Goal: Find specific page/section: Find specific page/section

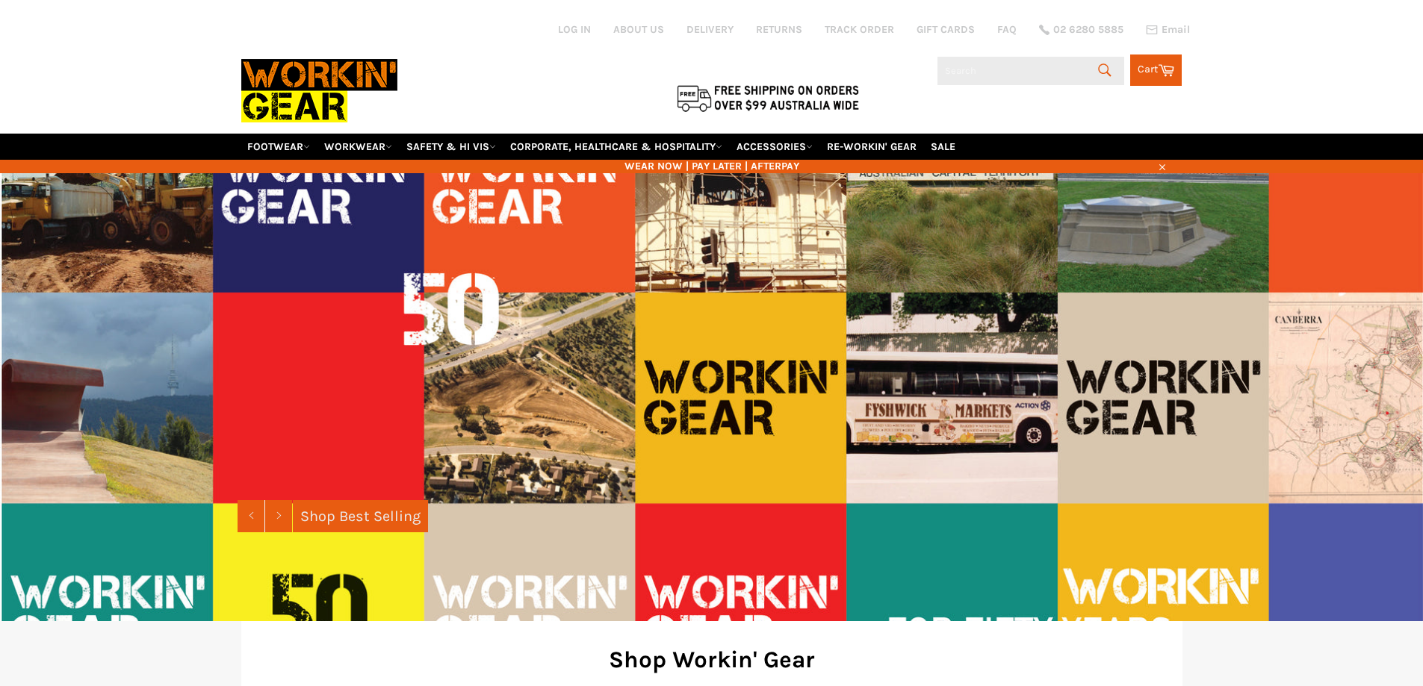
type input "3"
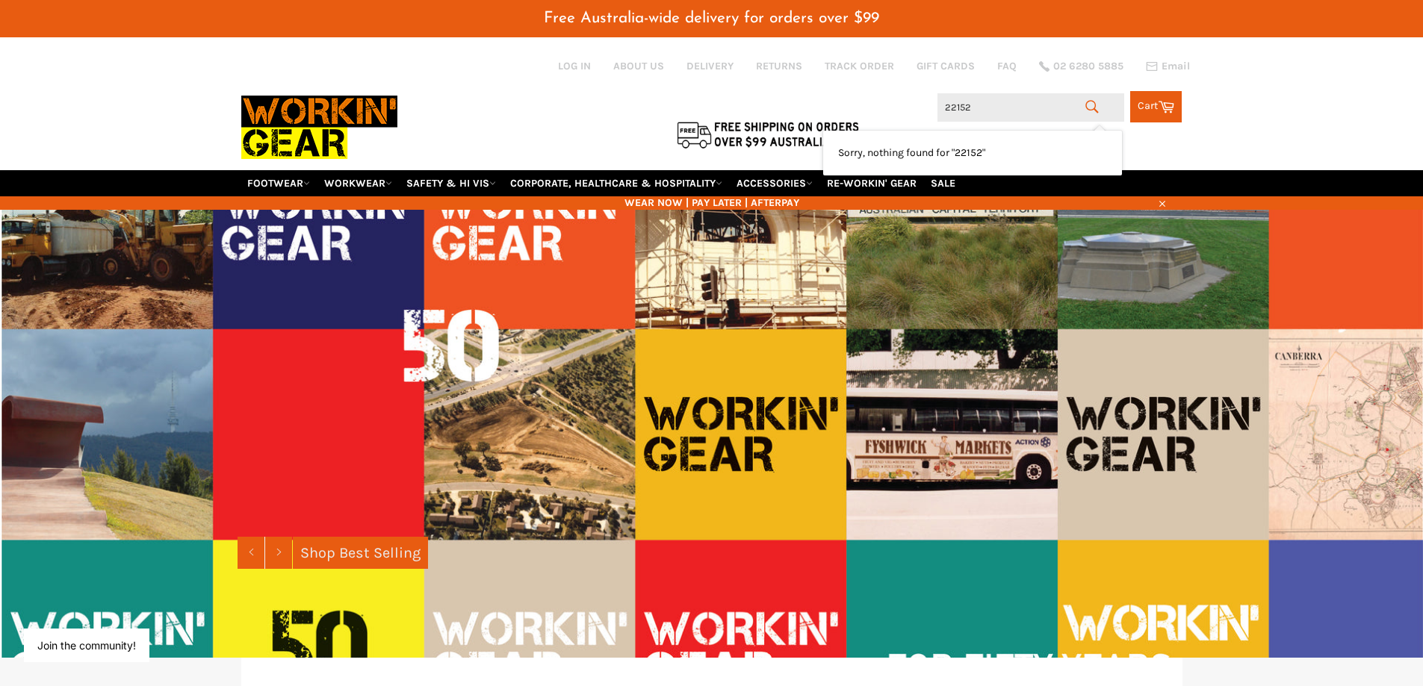
click at [945, 108] on input "22152" at bounding box center [1030, 107] width 187 height 28
type input "322152"
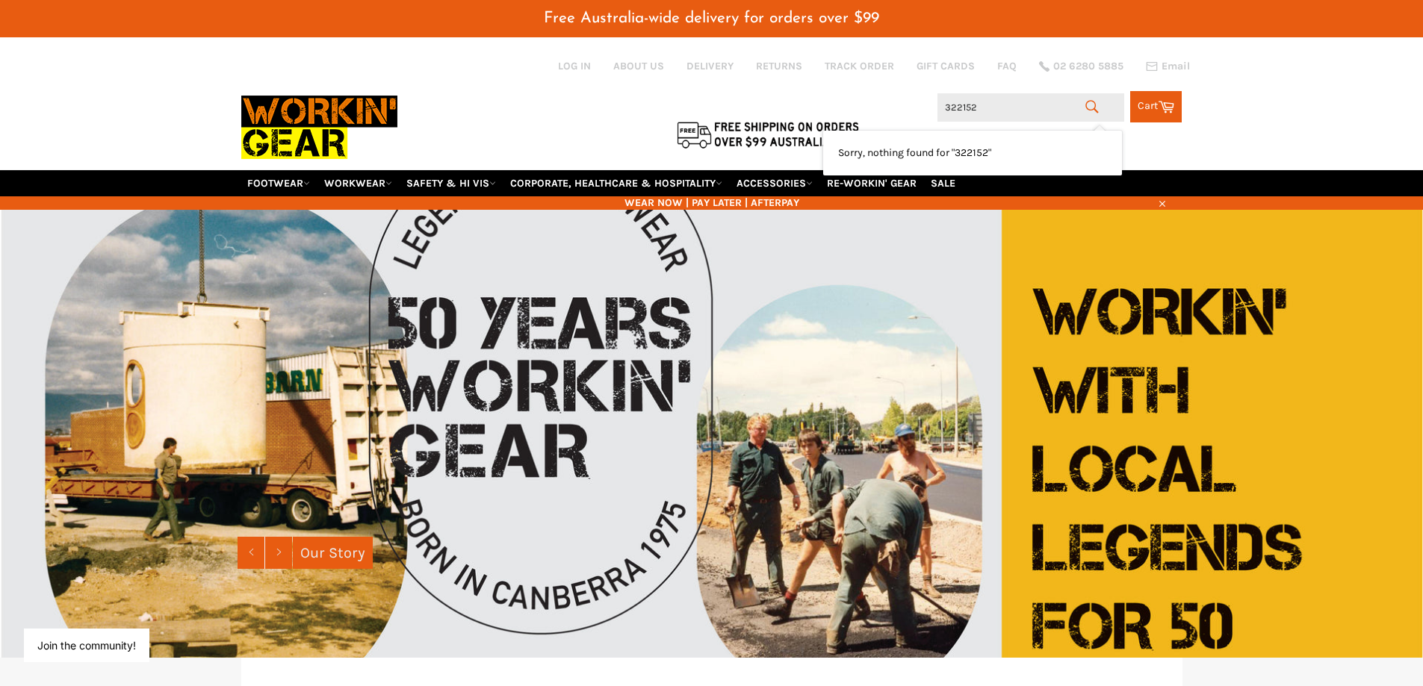
click at [1011, 117] on input "322152" at bounding box center [1030, 107] width 187 height 28
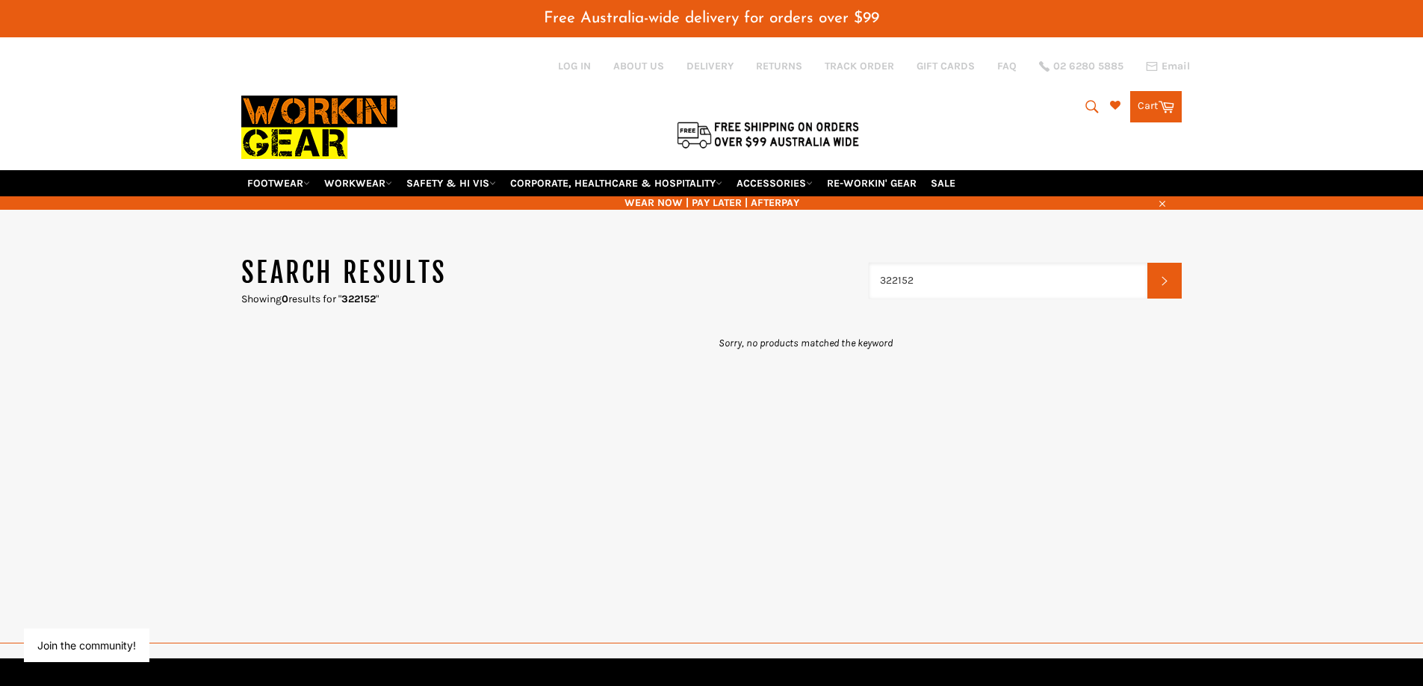
drag, startPoint x: 940, startPoint y: 284, endPoint x: 851, endPoint y: 278, distance: 89.1
click at [851, 278] on header "Search results Showing 0 results for " 322152 " 322152 Search" at bounding box center [711, 281] width 941 height 52
